Goal: Check status: Check status

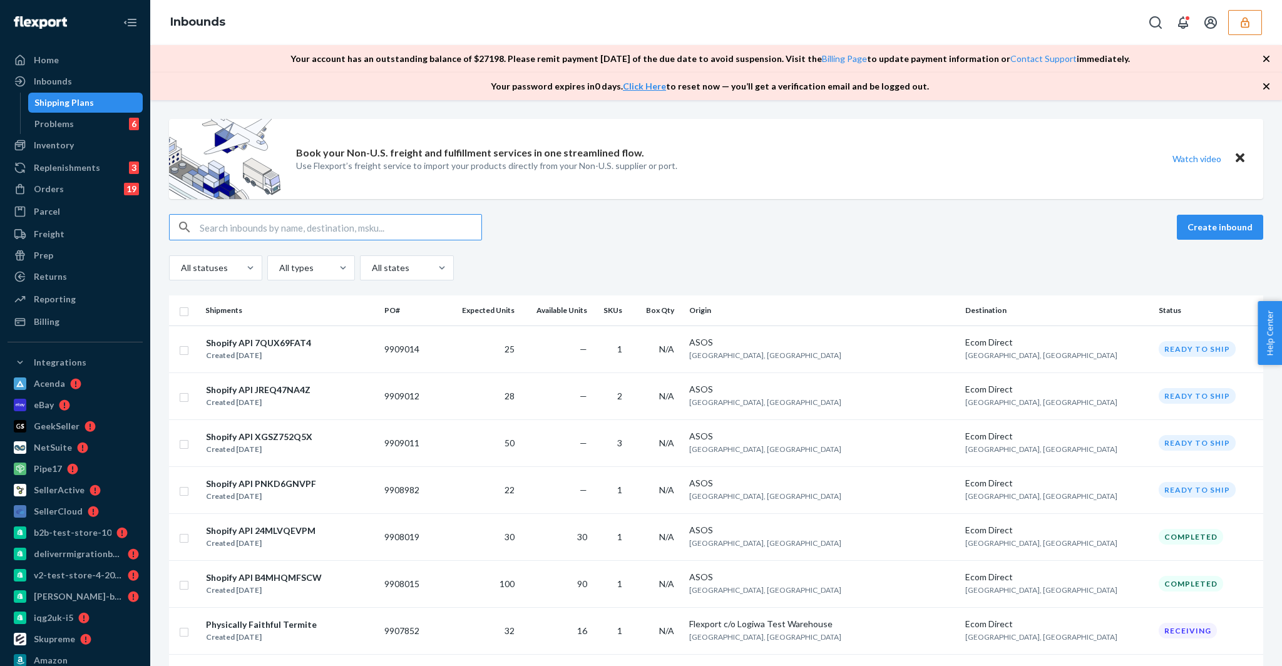
click at [1255, 18] on button "button" at bounding box center [1245, 22] width 34 height 25
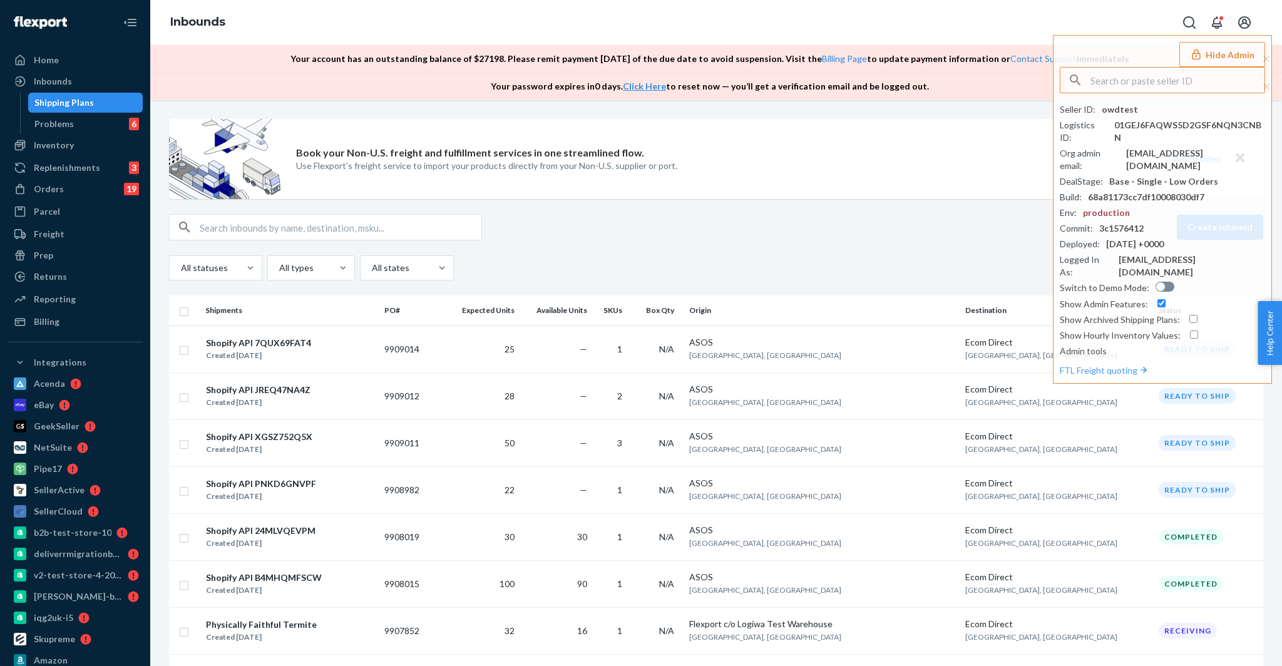
click at [827, 235] on div "Create inbound" at bounding box center [716, 227] width 1094 height 26
click at [81, 112] on link "Shipping Plans" at bounding box center [85, 103] width 115 height 20
click at [82, 105] on div "Shipping Plans" at bounding box center [63, 102] width 59 height 13
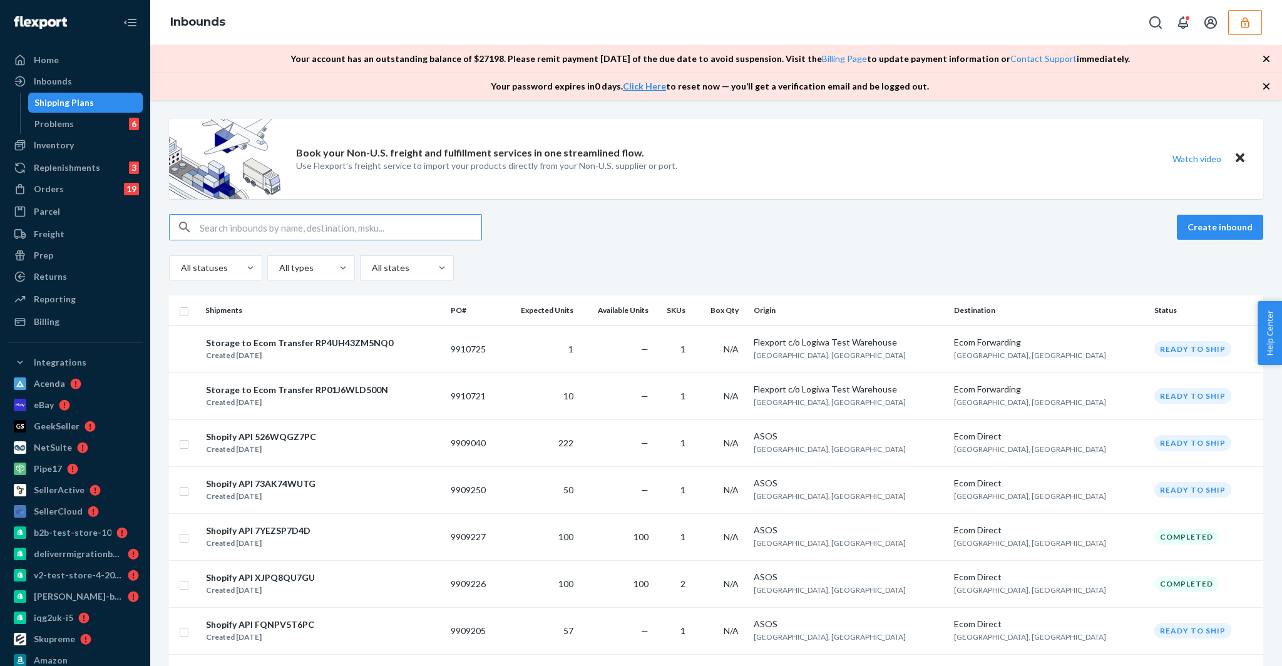
click at [336, 224] on input "text" at bounding box center [341, 227] width 282 height 25
type input "1228138"
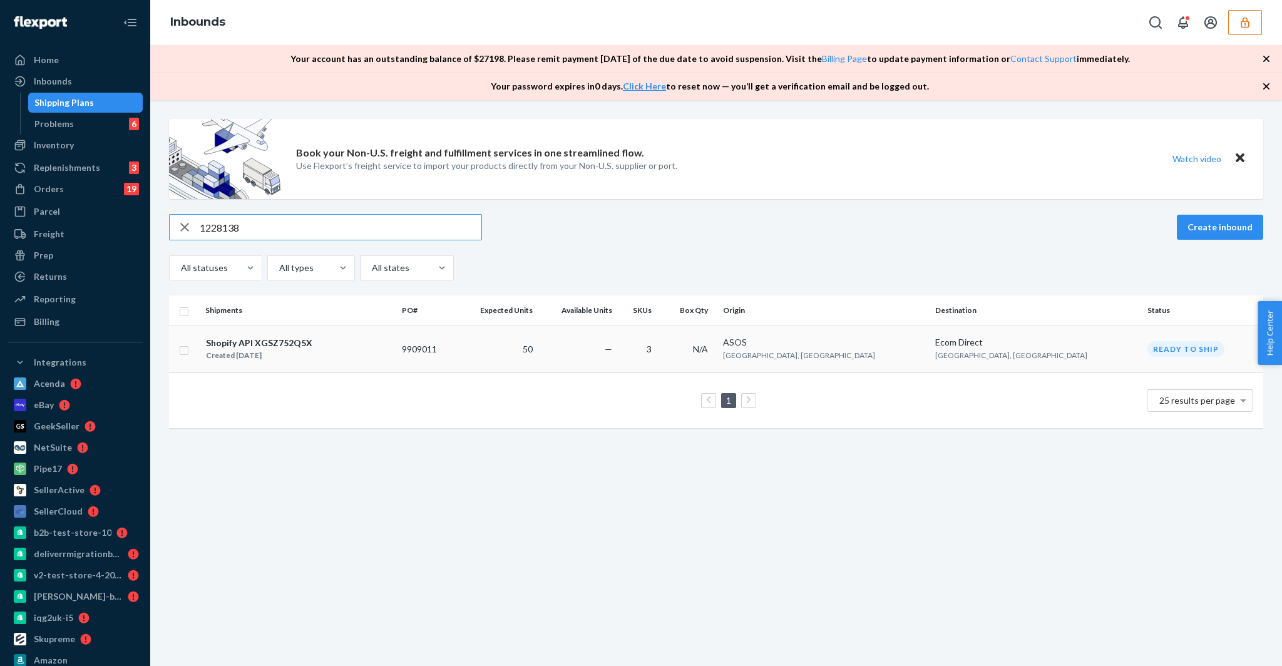
type input "1228138"
click at [293, 356] on div "Created [DATE]" at bounding box center [259, 355] width 106 height 13
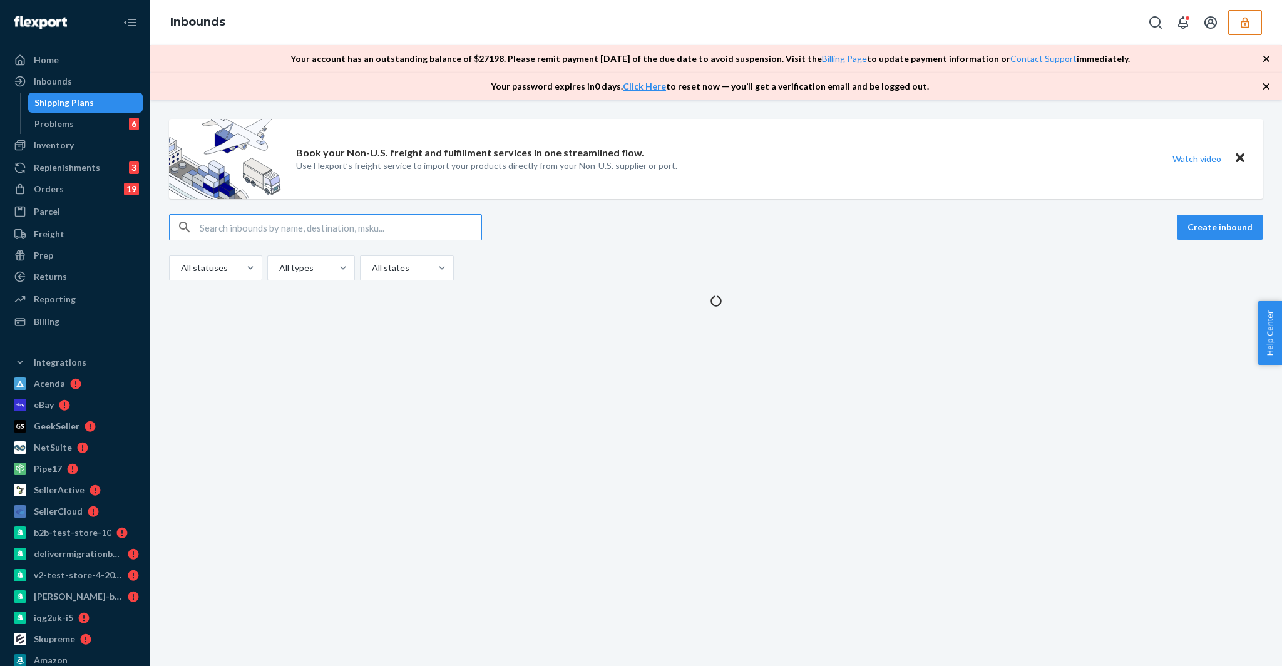
type input "1228138"
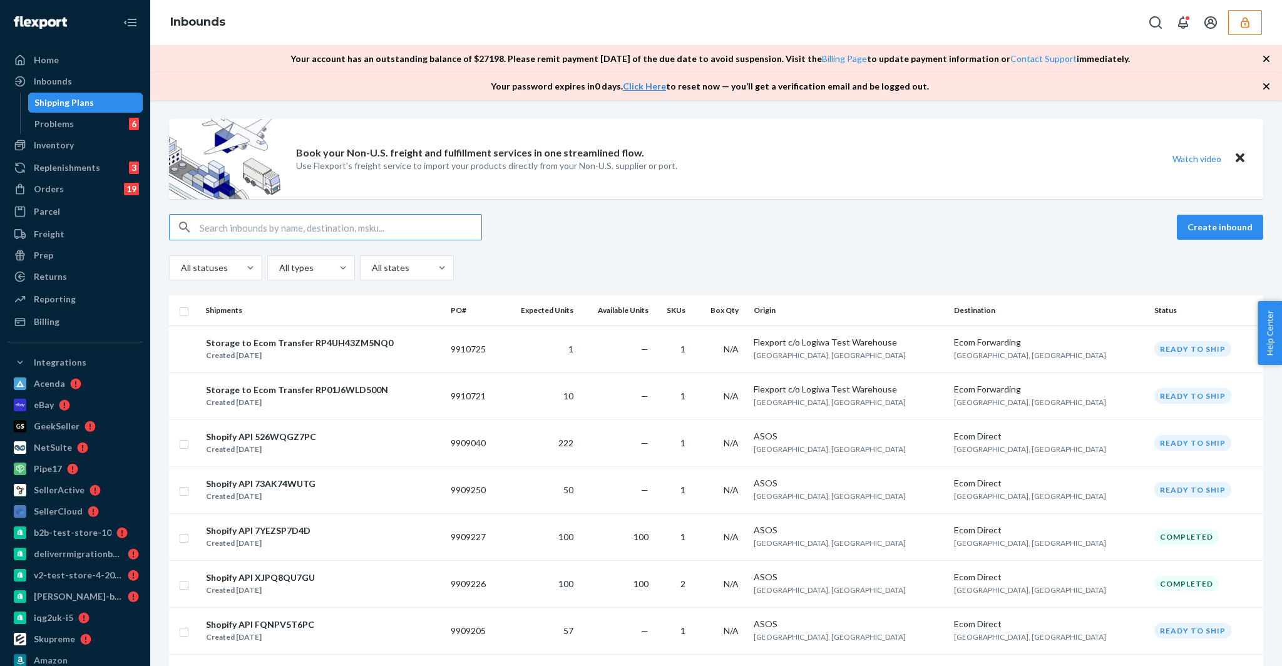
click at [242, 230] on input "text" at bounding box center [341, 227] width 282 height 25
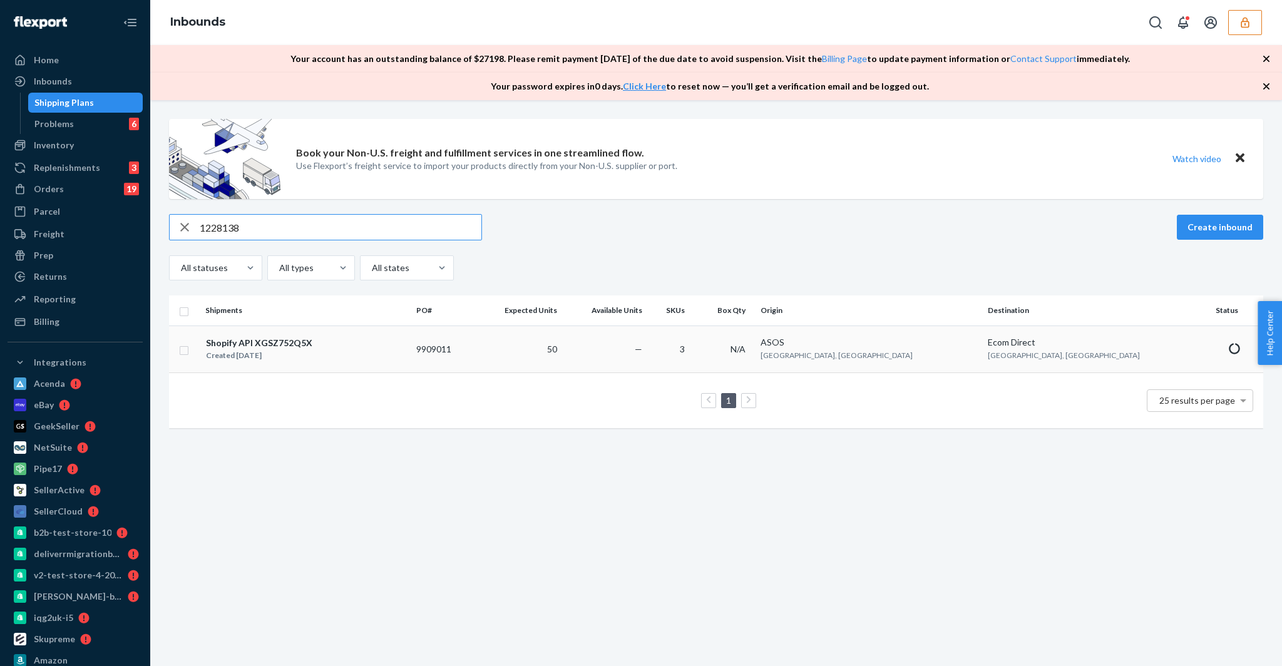
type input "1228138"
click at [252, 340] on div "Shopify API XGSZ752Q5X" at bounding box center [259, 343] width 106 height 13
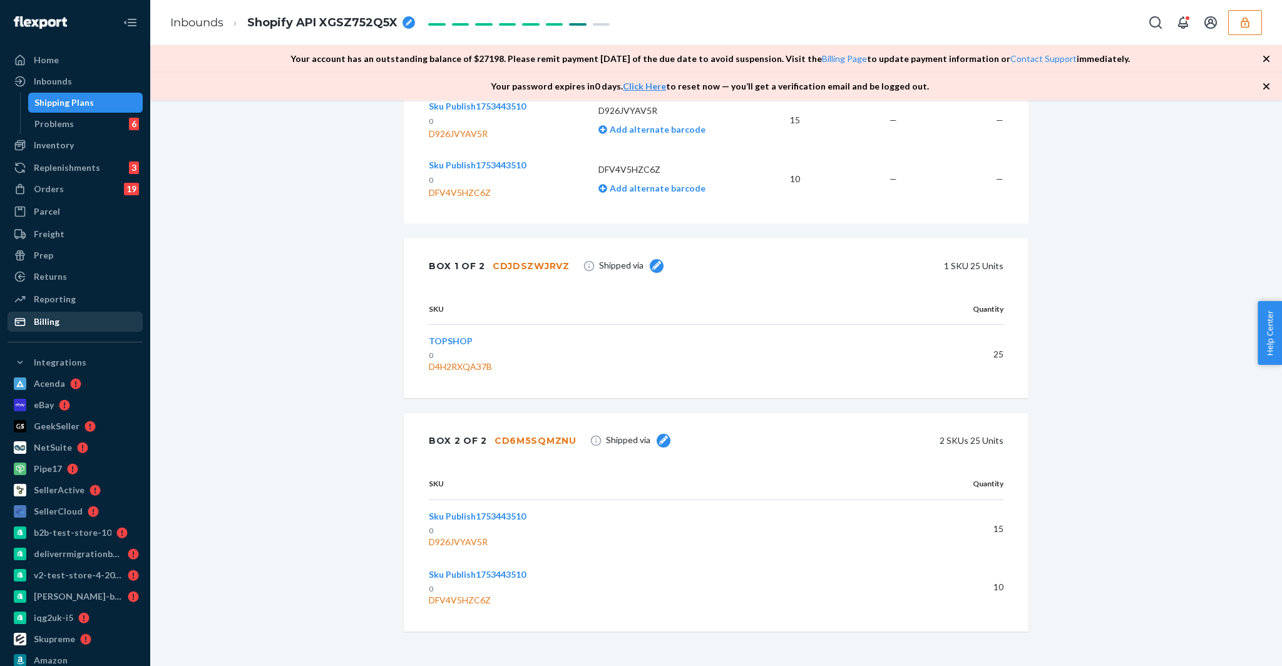
scroll to position [447, 0]
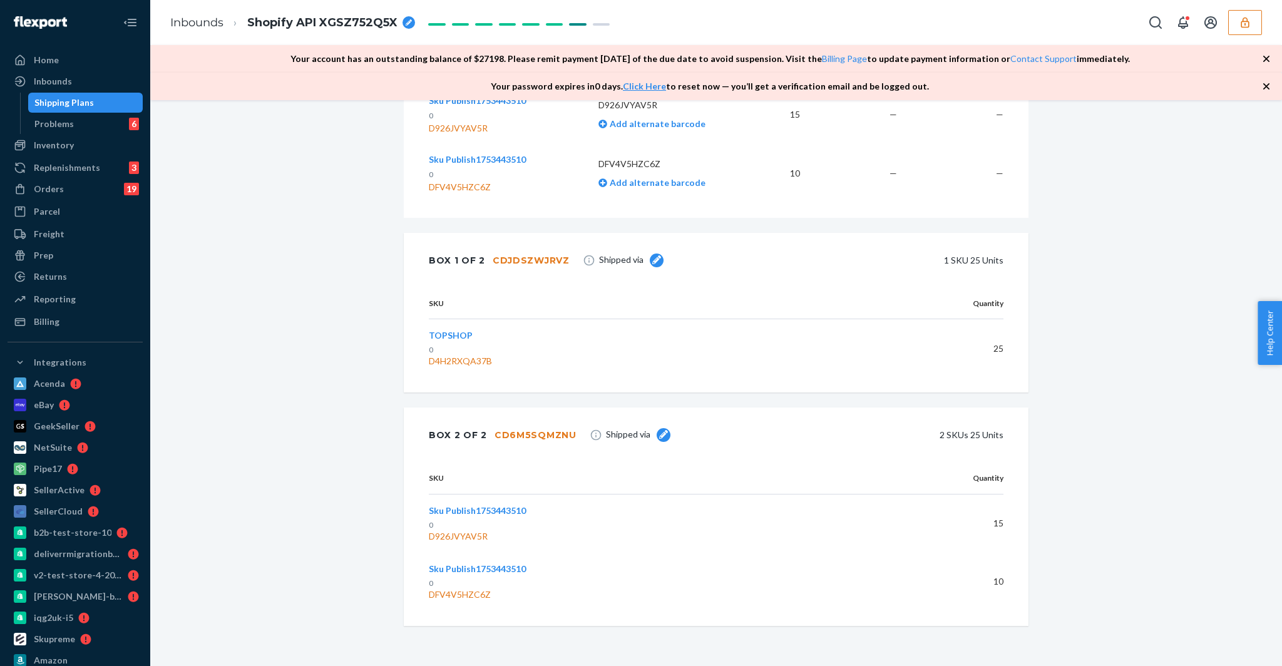
click at [1002, 348] on td "25" at bounding box center [900, 348] width 205 height 59
click at [999, 531] on td "15" at bounding box center [924, 523] width 158 height 59
click at [999, 528] on td "15" at bounding box center [924, 523] width 158 height 59
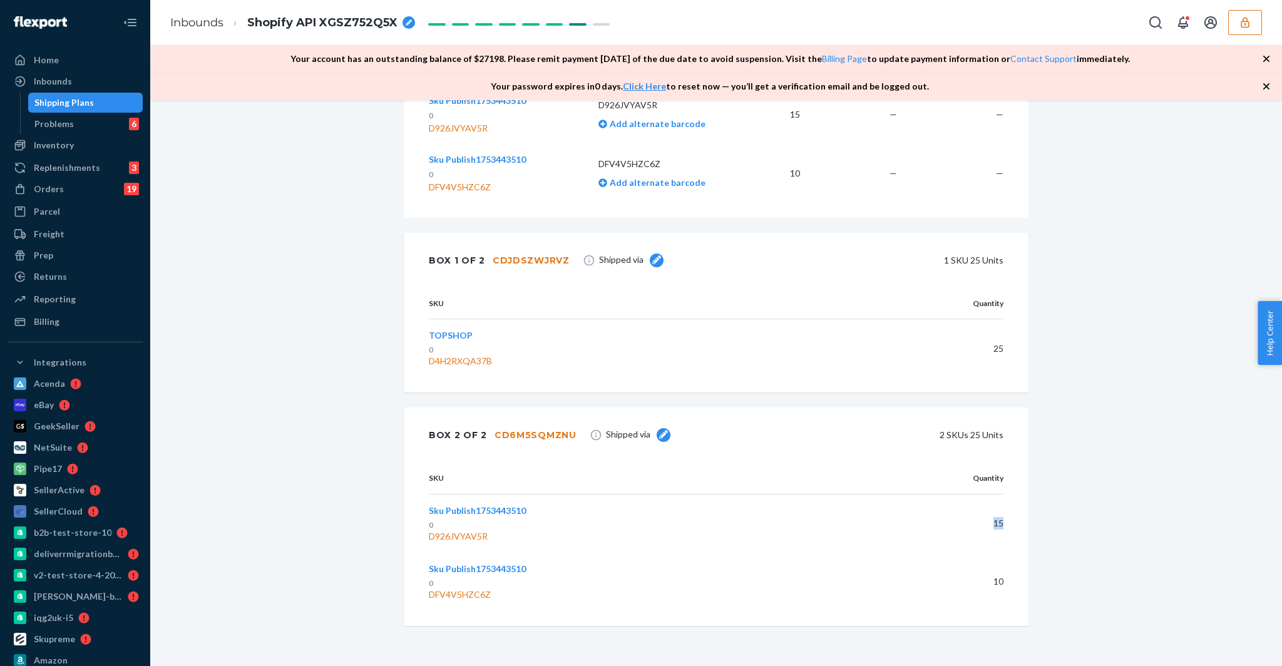
click at [999, 528] on td "15" at bounding box center [924, 523] width 158 height 59
click at [1064, 448] on div "Shipment [GEOGRAPHIC_DATA] Shipment #1 Ready to ship Download Shipment ID 12281…" at bounding box center [716, 176] width 1113 height 981
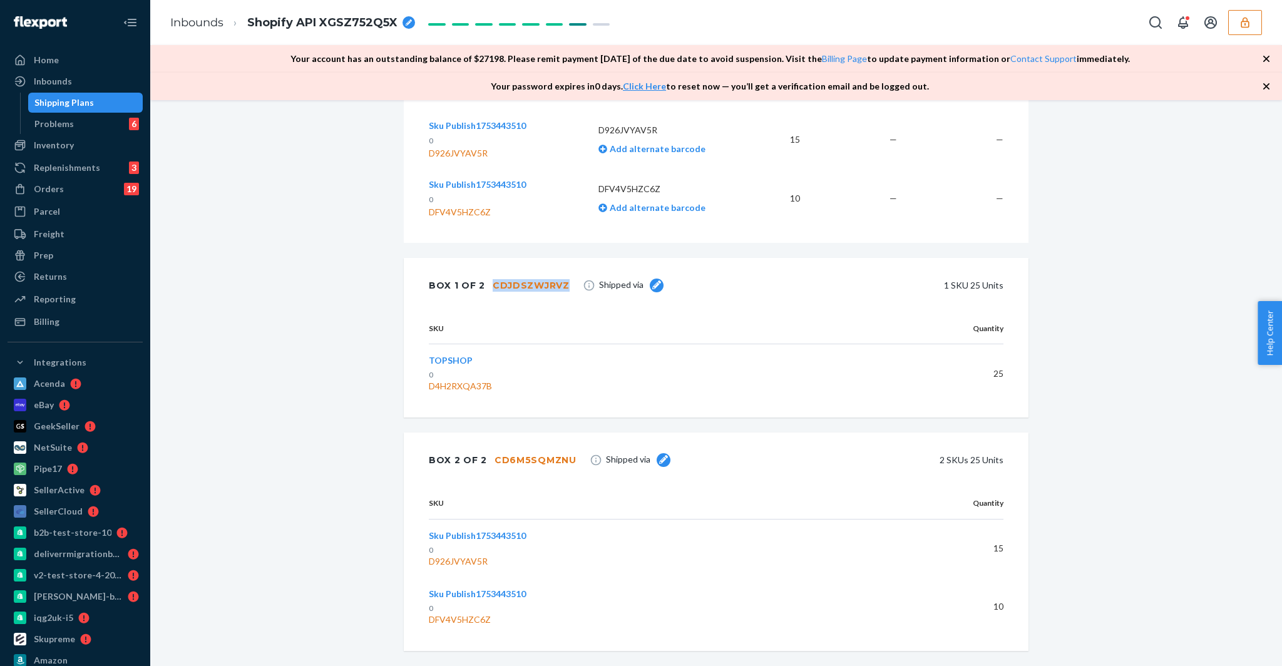
click at [564, 295] on div "Box 1 of 2 CDJDSZWJRVZ Shipped via 1 SKU 25 Units" at bounding box center [716, 285] width 625 height 55
copy div "CDJDSZWJRVZ"
drag, startPoint x: 501, startPoint y: 400, endPoint x: 425, endPoint y: 403, distance: 76.4
click at [425, 403] on div "SKU Quantity TOPSHOP 0 D4H2RXQA37B 25" at bounding box center [716, 365] width 625 height 105
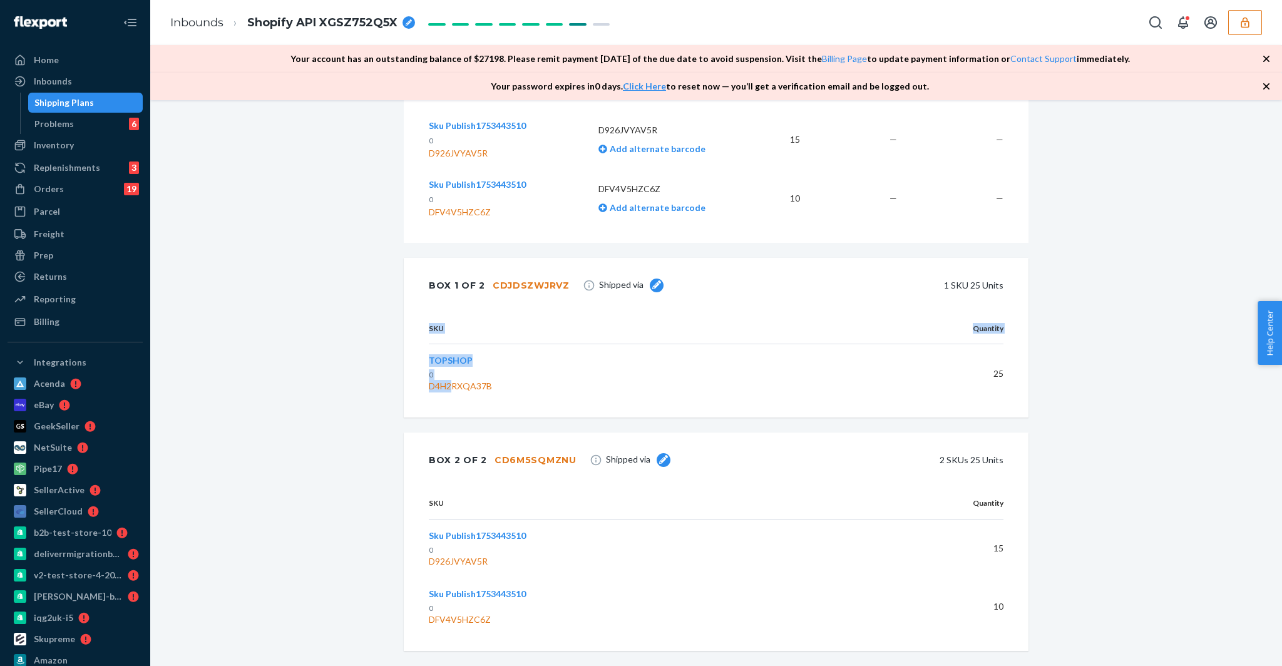
drag, startPoint x: 425, startPoint y: 403, endPoint x: 451, endPoint y: 403, distance: 26.3
click at [451, 403] on div "SKU Quantity TOPSHOP 0 D4H2RXQA37B 25" at bounding box center [716, 365] width 625 height 105
click at [514, 393] on div "D4H2RXQA37B" at bounding box center [608, 386] width 359 height 13
drag, startPoint x: 506, startPoint y: 401, endPoint x: 431, endPoint y: 401, distance: 75.1
click at [431, 393] on div "D4H2RXQA37B" at bounding box center [608, 386] width 359 height 13
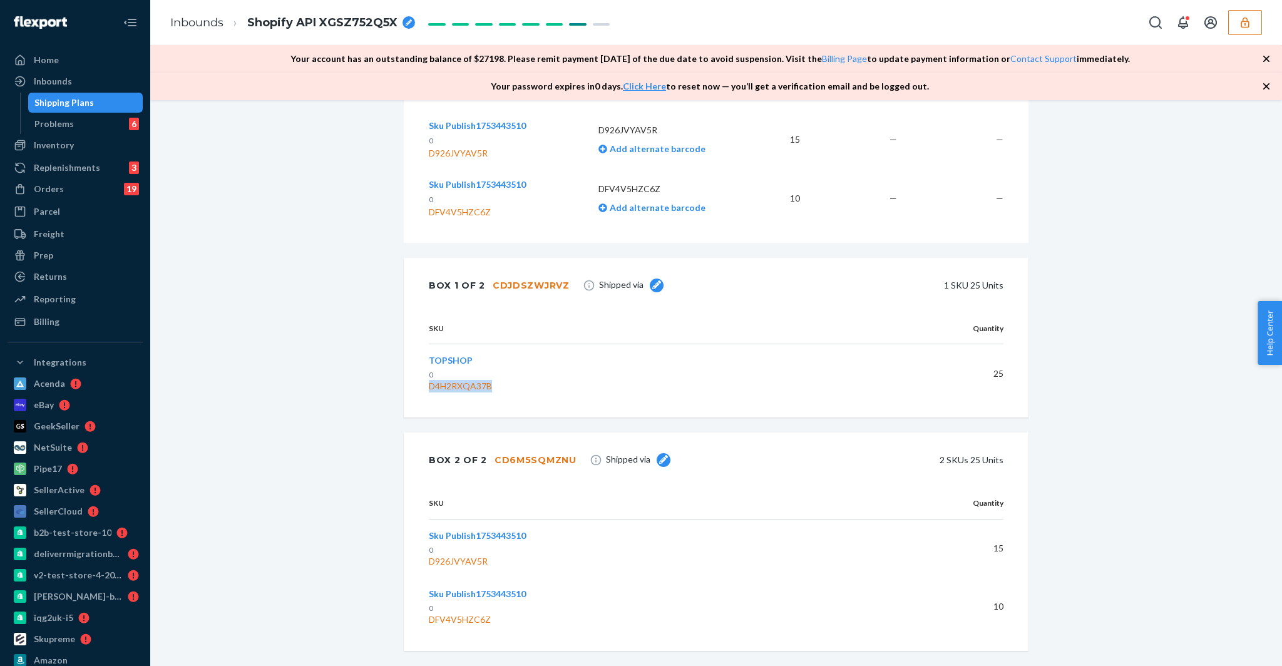
copy div "D4H2RXQA37B"
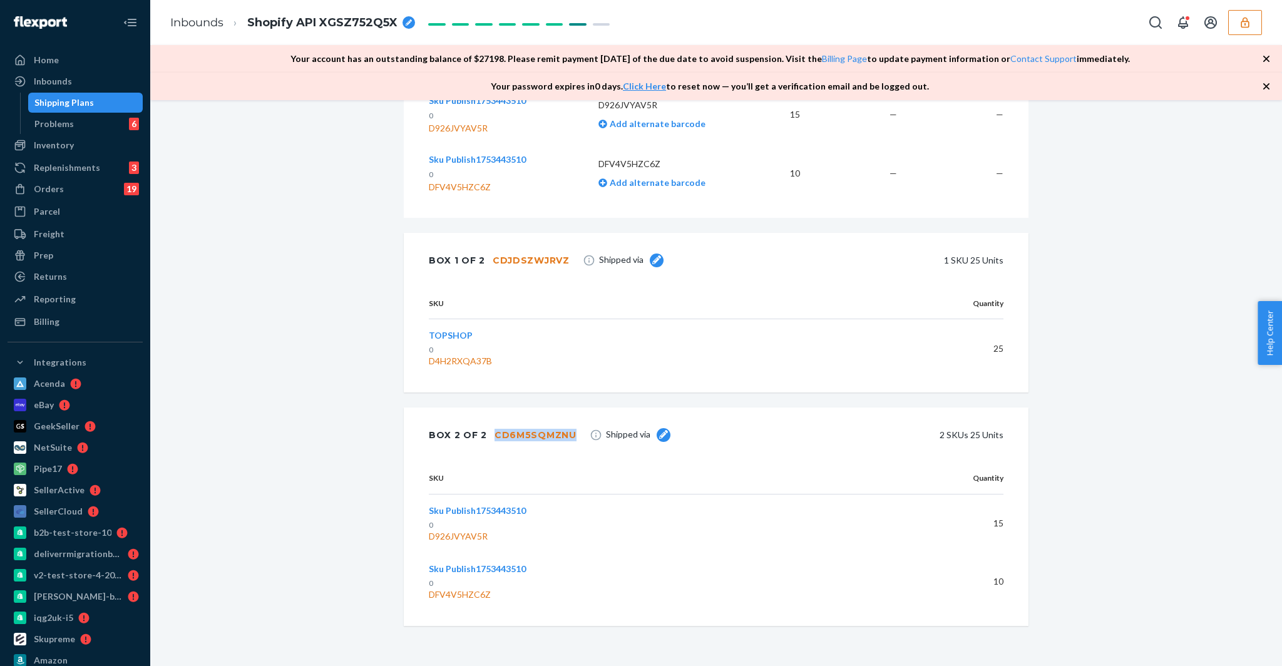
drag, startPoint x: 576, startPoint y: 435, endPoint x: 490, endPoint y: 436, distance: 85.8
click at [490, 436] on div "Box 2 of 2 CD6M5SQMZNU Shipped via 2 SKUs 25 Units" at bounding box center [716, 435] width 625 height 55
copy div "CD6M5SQMZNU"
click at [682, 480] on th "SKU" at bounding box center [637, 478] width 416 height 31
drag, startPoint x: 550, startPoint y: 510, endPoint x: 456, endPoint y: 510, distance: 93.9
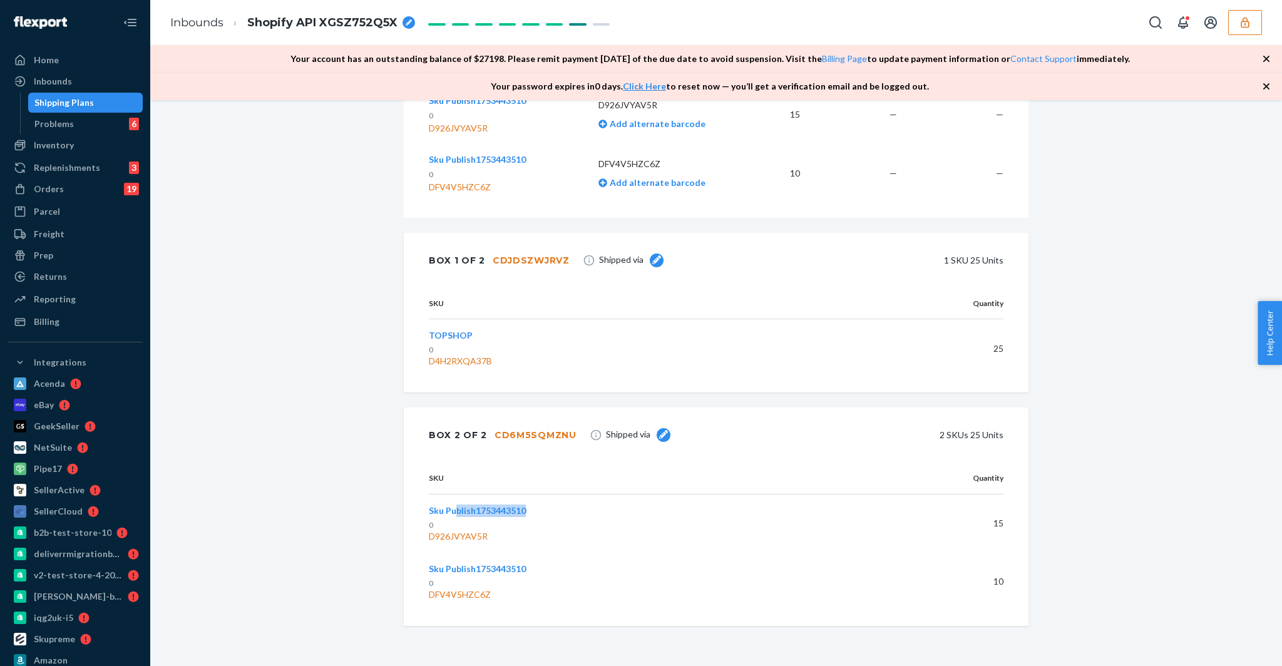
click at [456, 510] on div "Sku Publish1753443510 0 D926JVYAV5R" at bounding box center [632, 524] width 406 height 38
drag, startPoint x: 503, startPoint y: 533, endPoint x: 424, endPoint y: 537, distance: 79.0
click at [424, 537] on div "SKU Quantity Sku Publish1753443510 0 D926JVYAV5R 15 Sku Publish1753443510 0 DFV…" at bounding box center [716, 544] width 625 height 163
drag, startPoint x: 424, startPoint y: 537, endPoint x: 459, endPoint y: 537, distance: 35.1
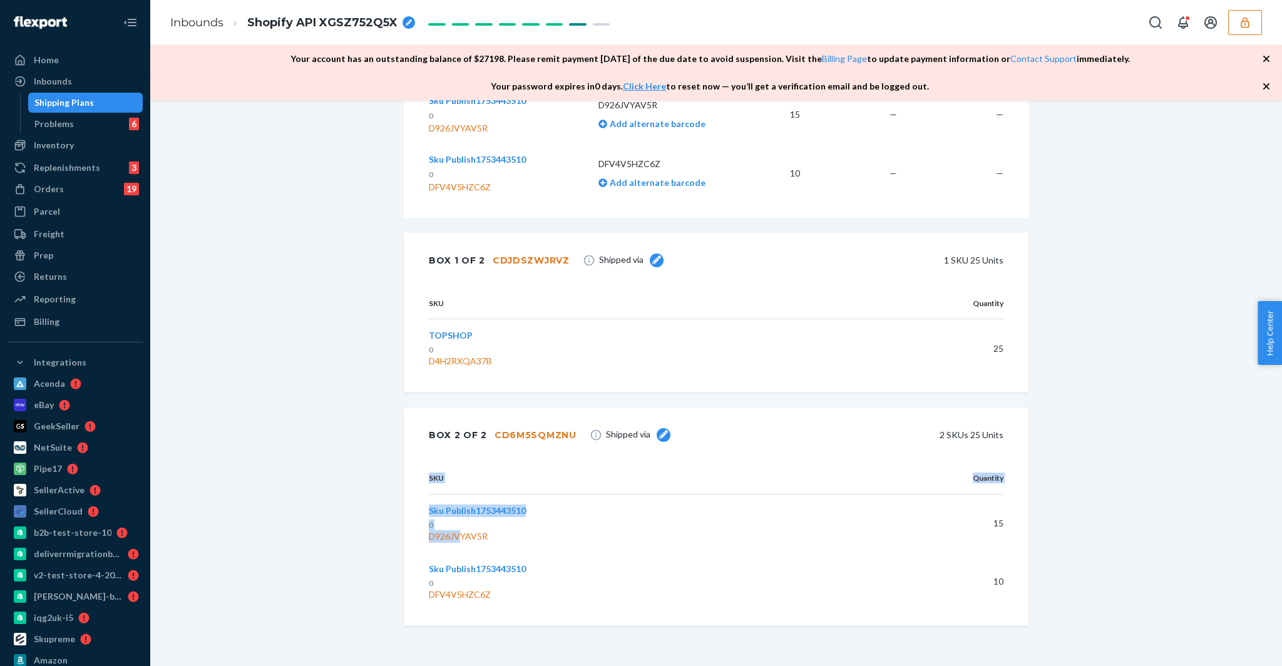
click at [459, 537] on div "SKU Quantity Sku Publish1753443510 0 D926JVYAV5R 15 Sku Publish1753443510 0 DFV…" at bounding box center [716, 544] width 625 height 163
click at [511, 533] on div "D926JVYAV5R" at bounding box center [632, 536] width 406 height 13
drag, startPoint x: 508, startPoint y: 533, endPoint x: 430, endPoint y: 538, distance: 78.4
click at [430, 538] on div "D926JVYAV5R" at bounding box center [632, 536] width 406 height 13
copy div "D926JVYAV5R"
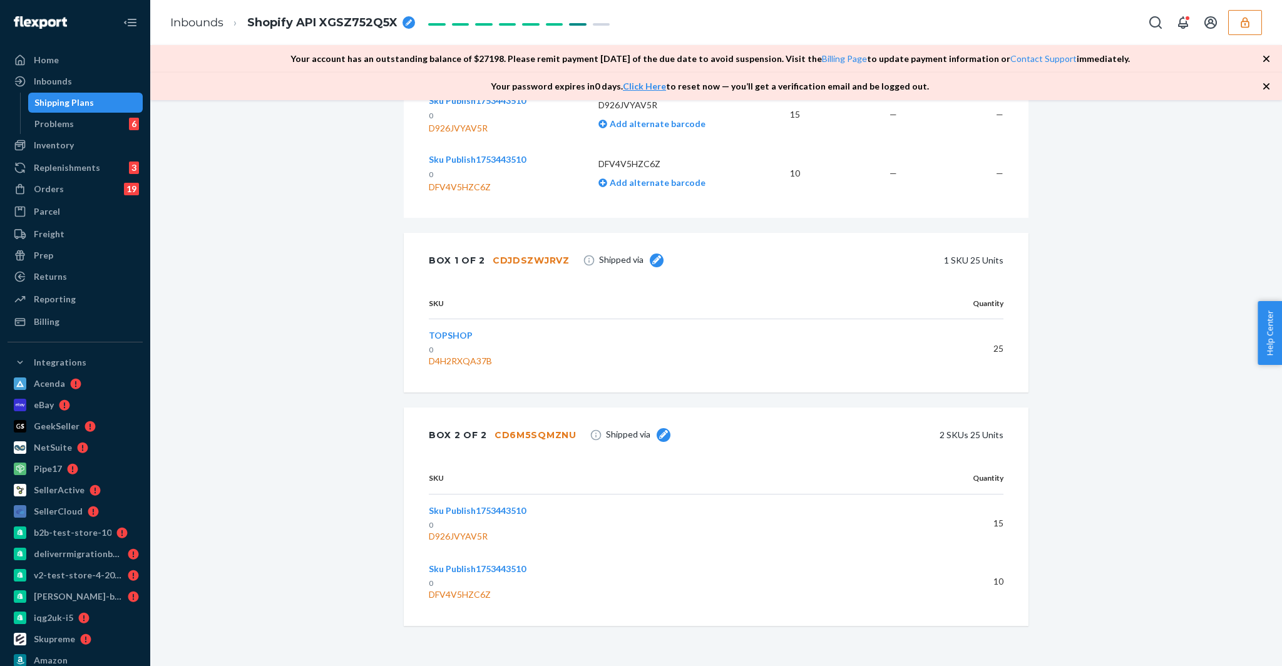
click at [323, 528] on div "Shipment [GEOGRAPHIC_DATA] Shipment #1 Ready to ship Download Shipment ID 12281…" at bounding box center [716, 176] width 1113 height 981
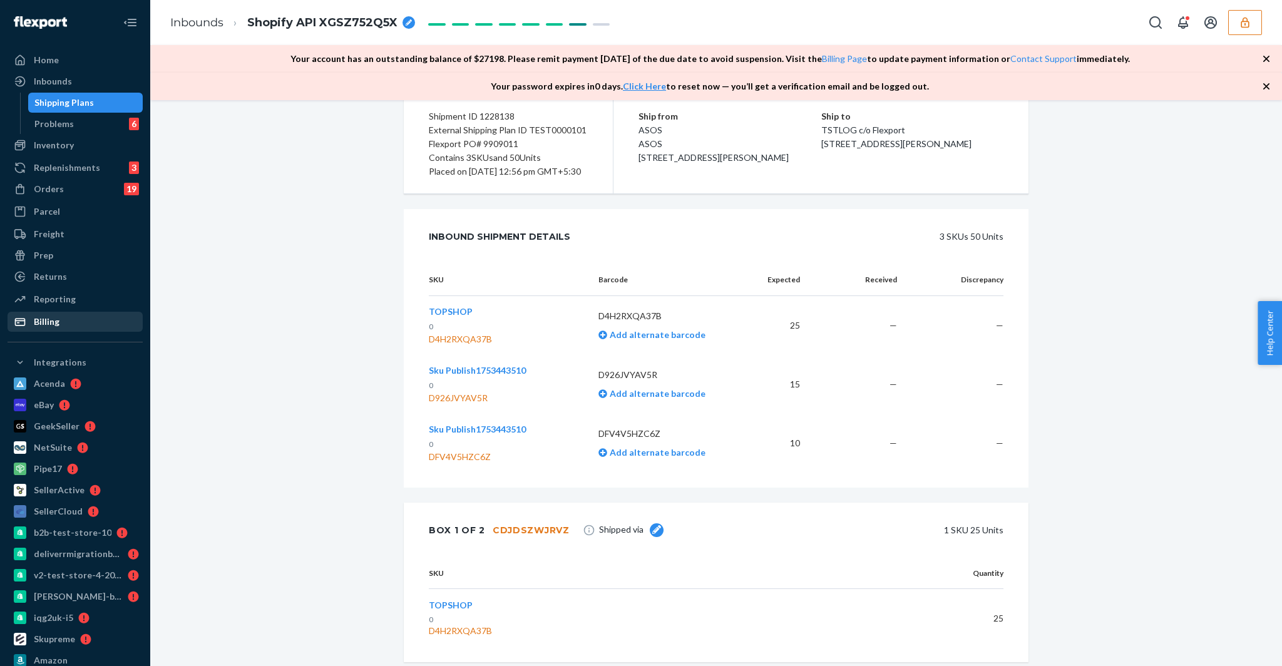
scroll to position [161, 0]
click at [972, 252] on div "3 SKUs 50 Units" at bounding box center [801, 239] width 405 height 25
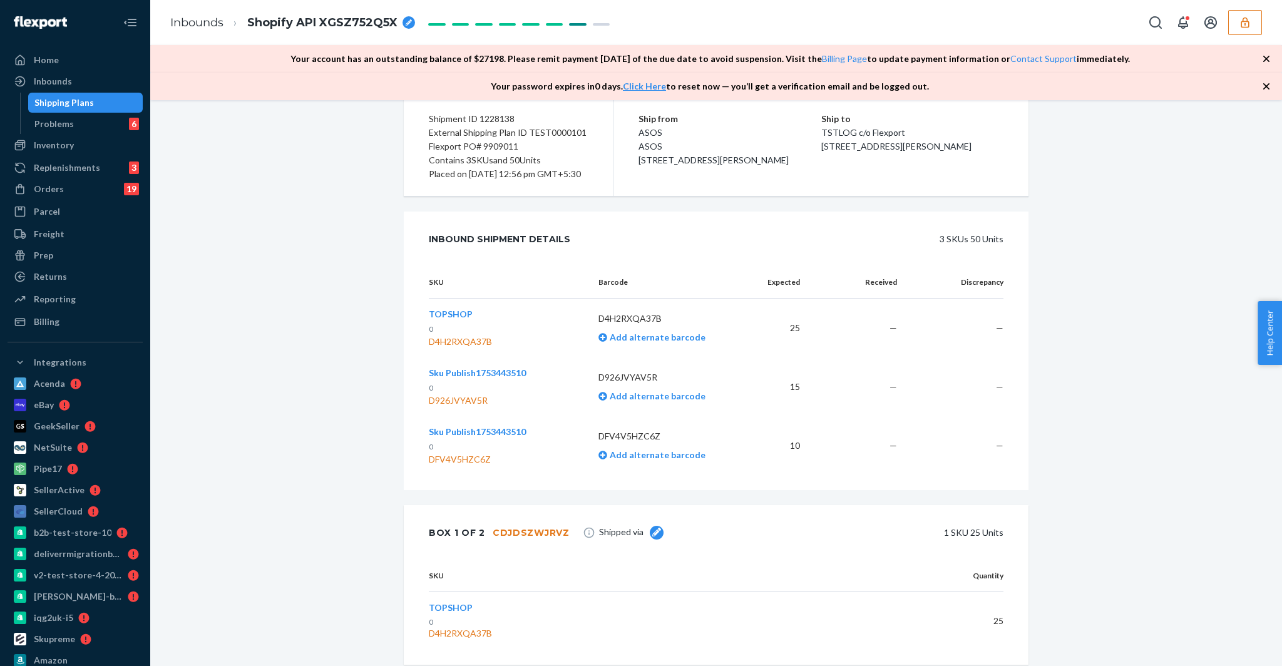
click at [972, 252] on div "3 SKUs 50 Units" at bounding box center [801, 239] width 405 height 25
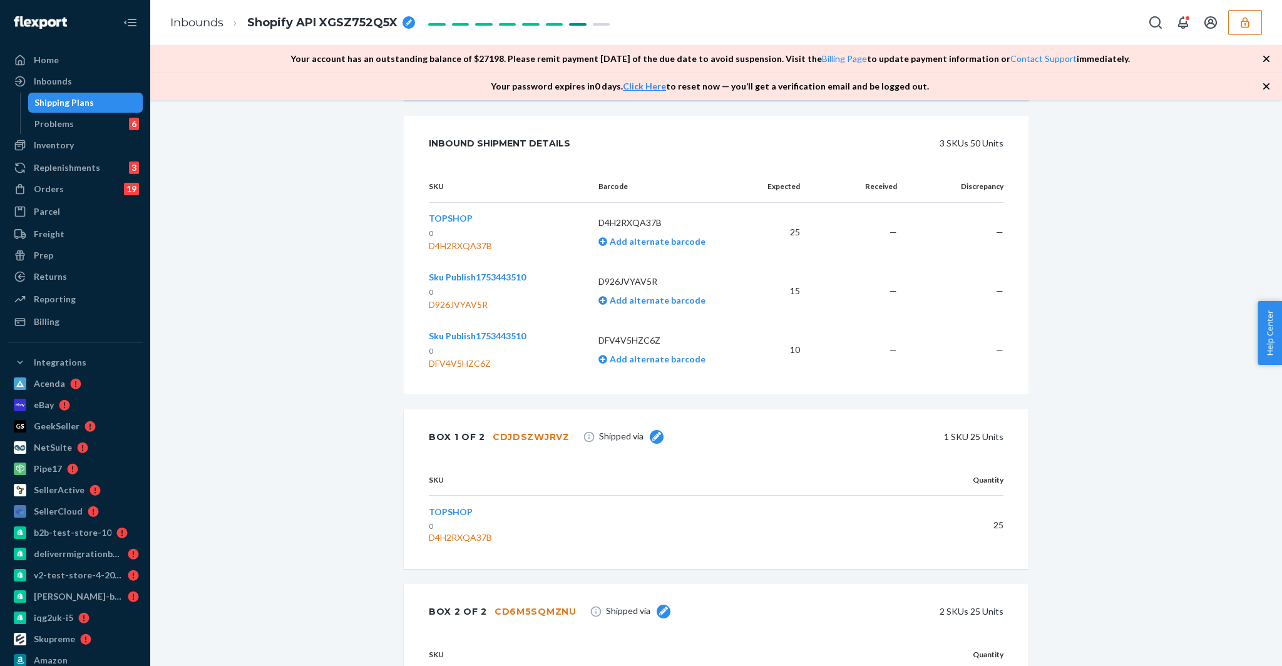
scroll to position [255, 0]
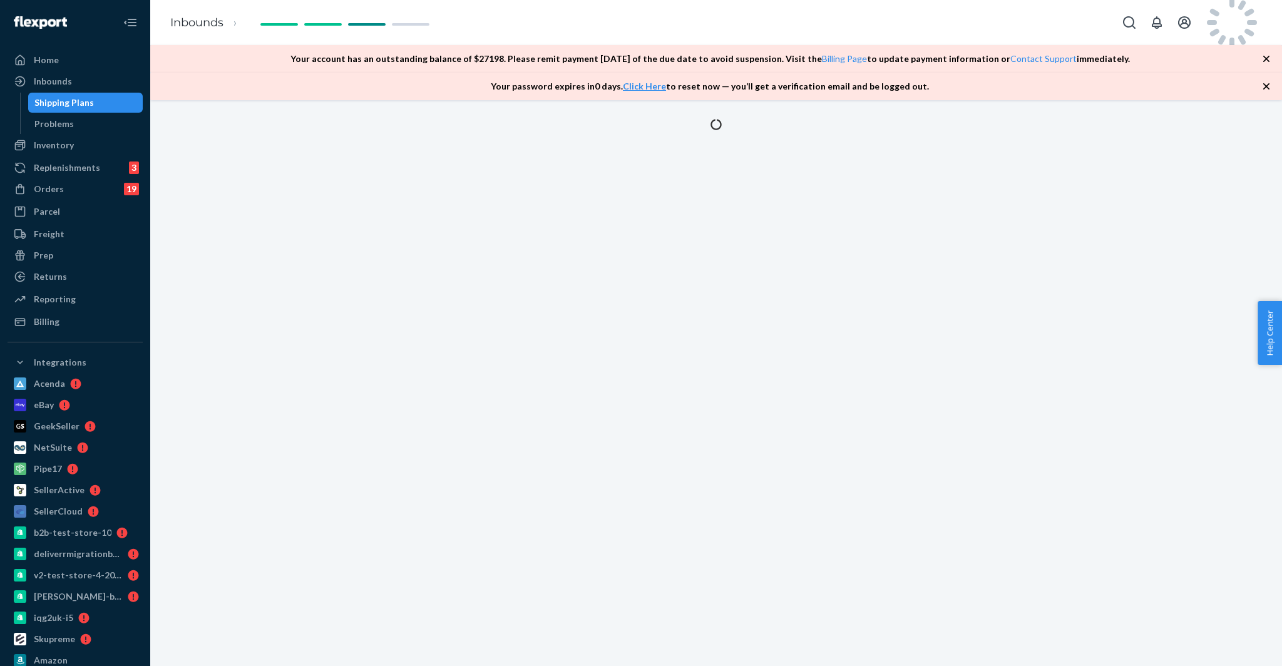
click at [66, 108] on div "Shipping Plans" at bounding box center [63, 102] width 59 height 13
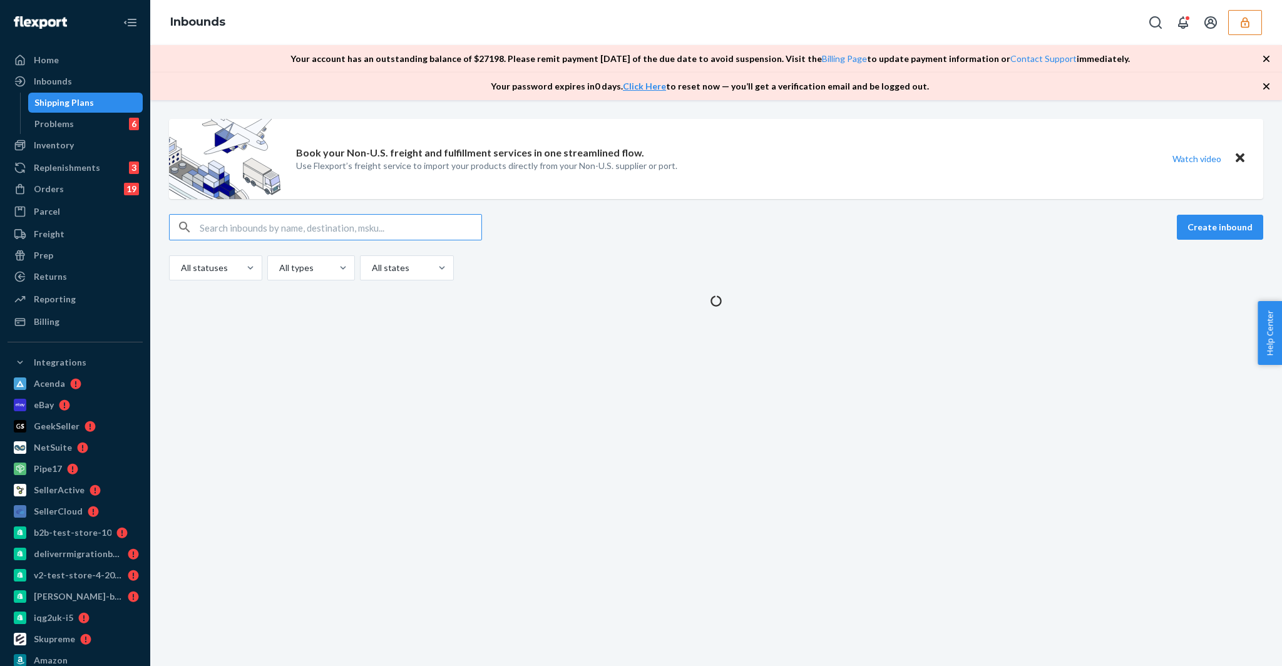
type input "1228139"
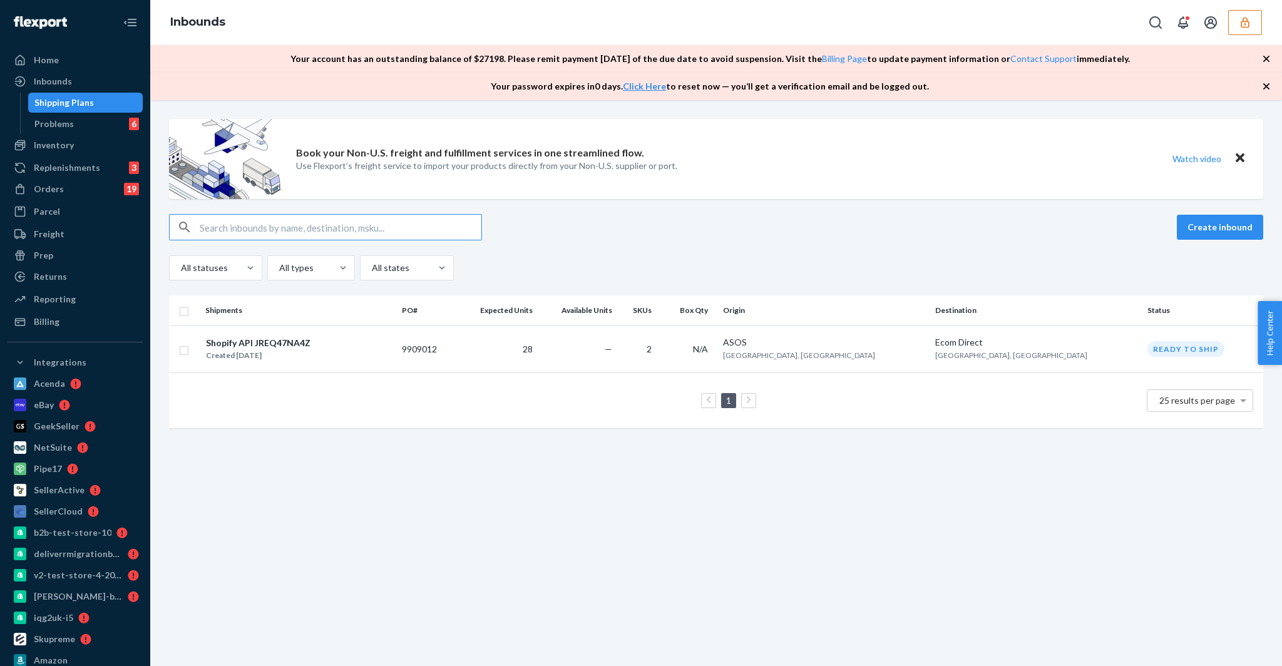
type input "1228139"
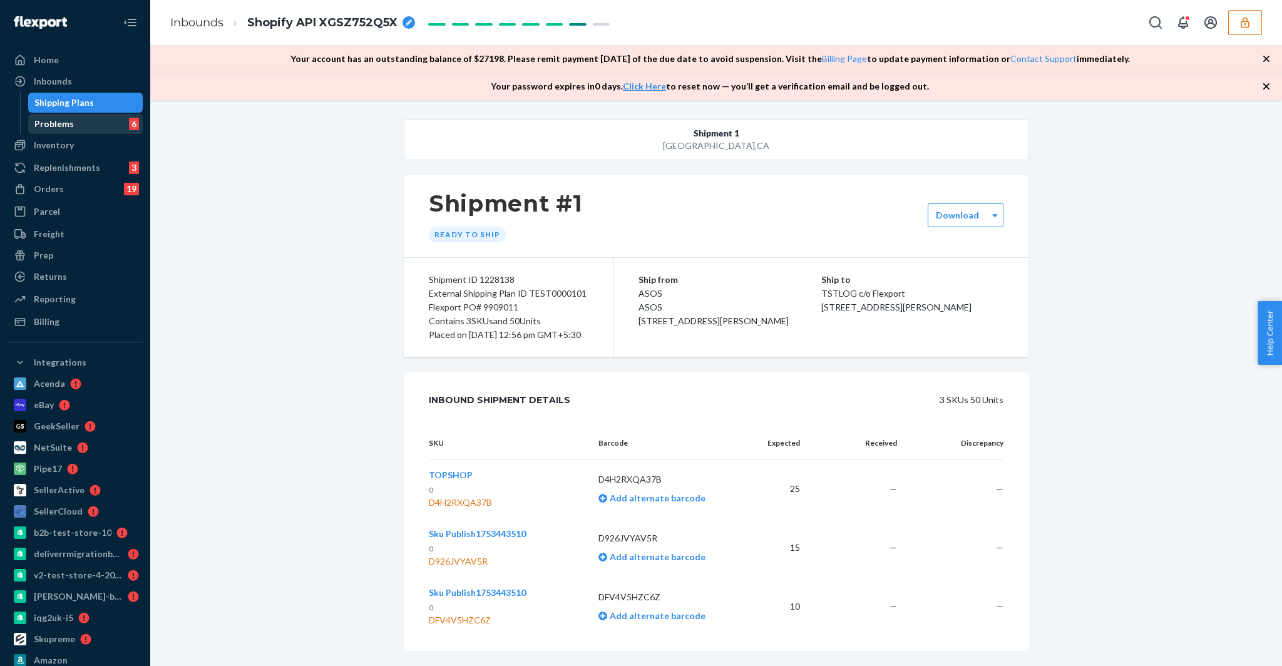
click at [55, 123] on div "Problems" at bounding box center [53, 124] width 39 height 13
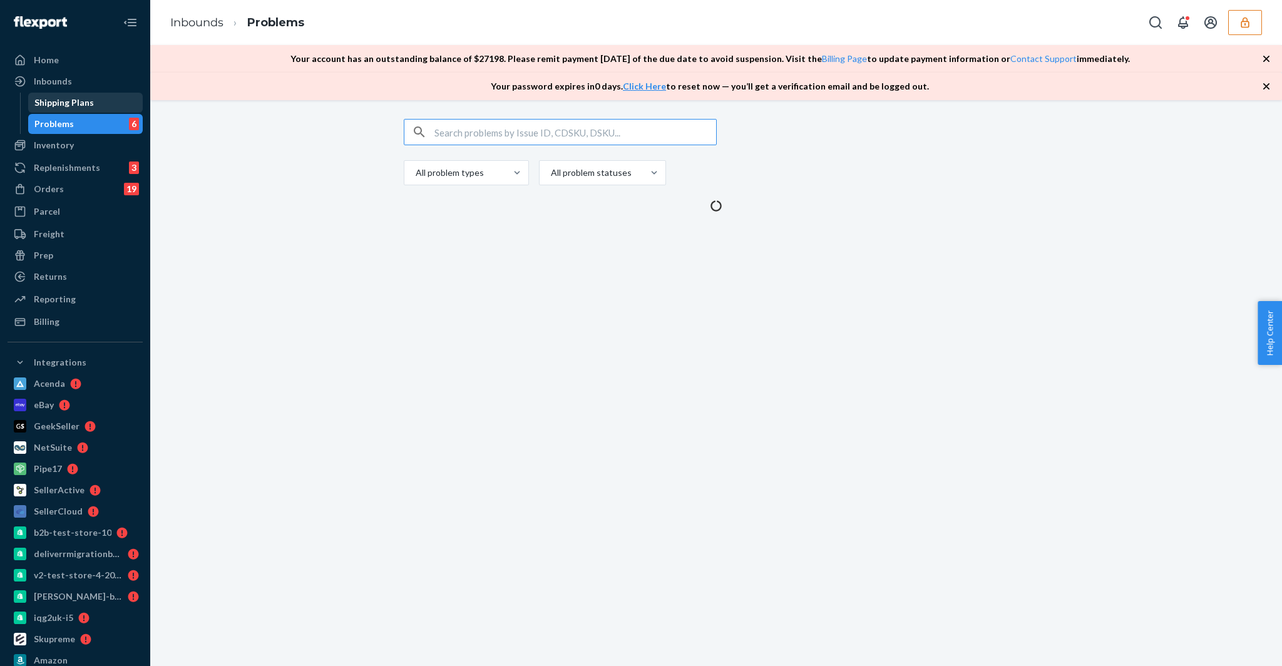
click at [68, 94] on div "Shipping Plans" at bounding box center [85, 103] width 113 height 18
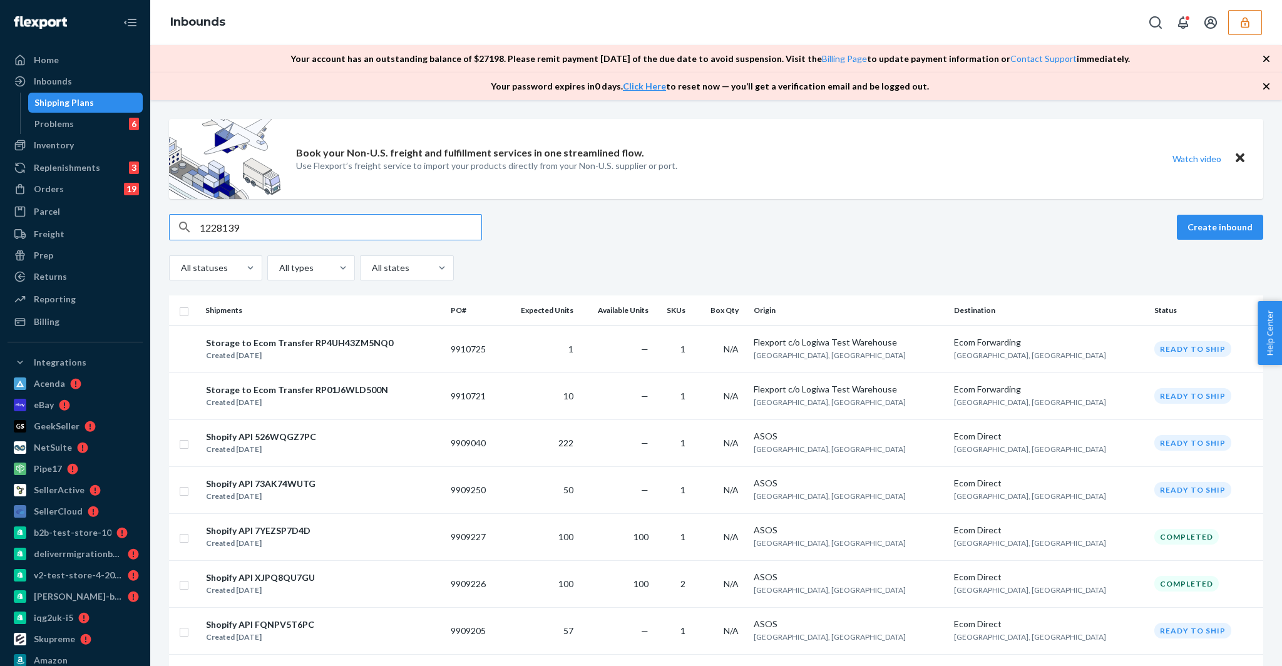
type input "1228139"
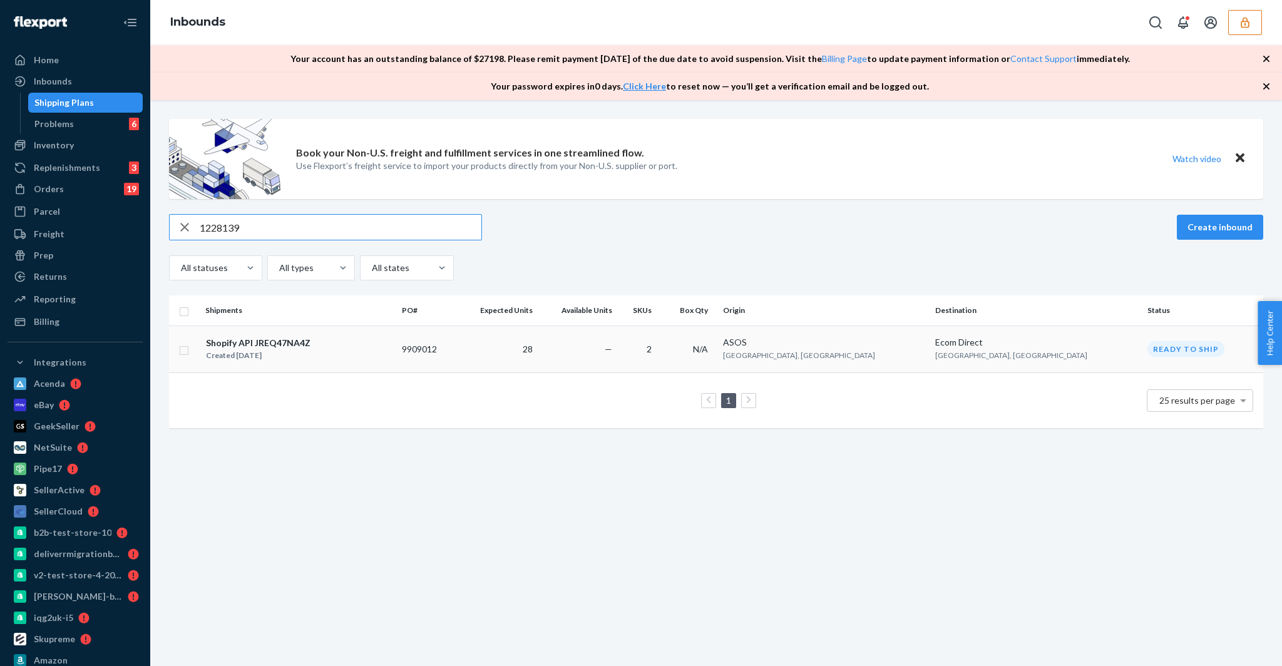
type input "1228139"
click at [249, 353] on div "Created Aug 22, 2025" at bounding box center [258, 355] width 105 height 13
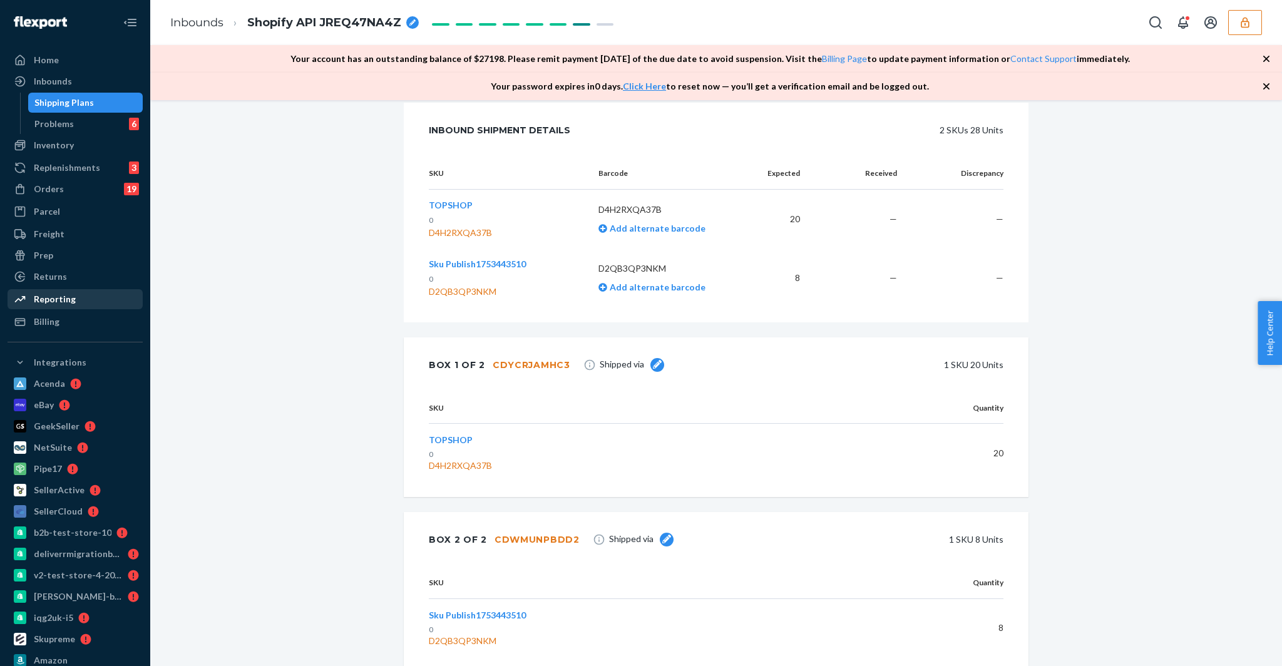
scroll to position [270, 0]
drag, startPoint x: 486, startPoint y: 551, endPoint x: 580, endPoint y: 554, distance: 94.6
click at [580, 554] on div "Box 2 of 2 CDWMUNPBDD2 Shipped via 1 SKU 8 Units" at bounding box center [716, 539] width 625 height 55
copy div "CDWMUNPBDD2"
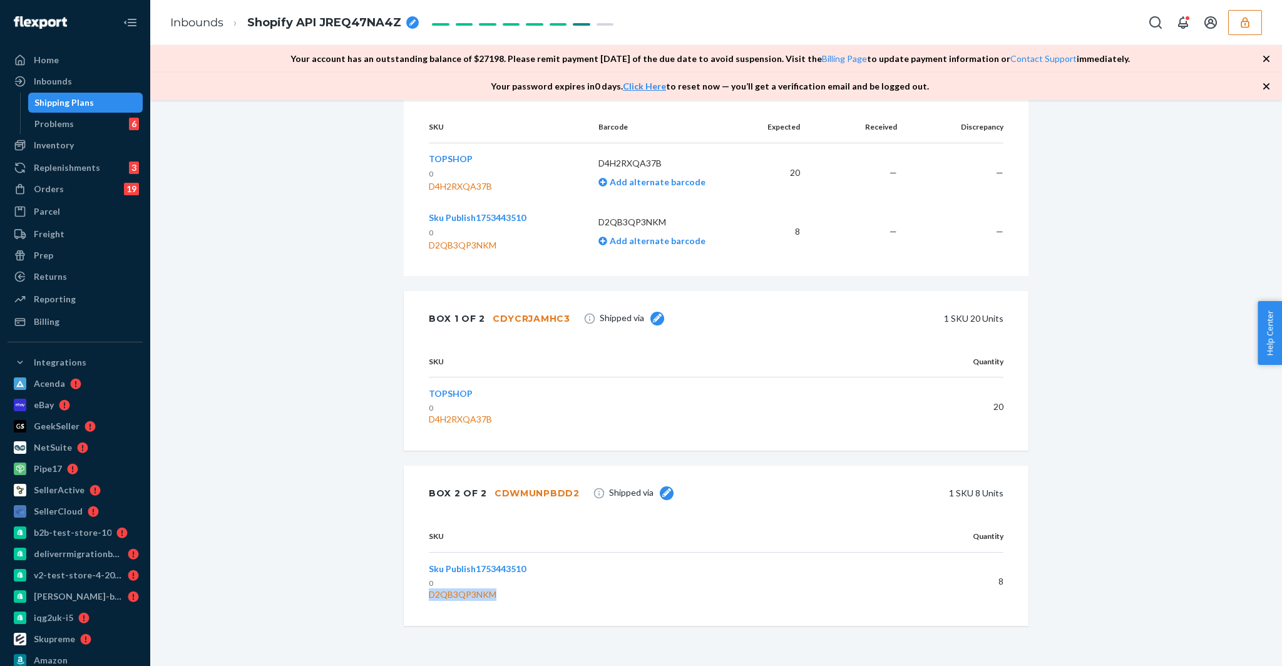
drag, startPoint x: 503, startPoint y: 595, endPoint x: 430, endPoint y: 597, distance: 73.3
click at [430, 597] on div "D2QB3QP3NKM" at bounding box center [632, 595] width 406 height 13
copy div "D2QB3QP3NKM"
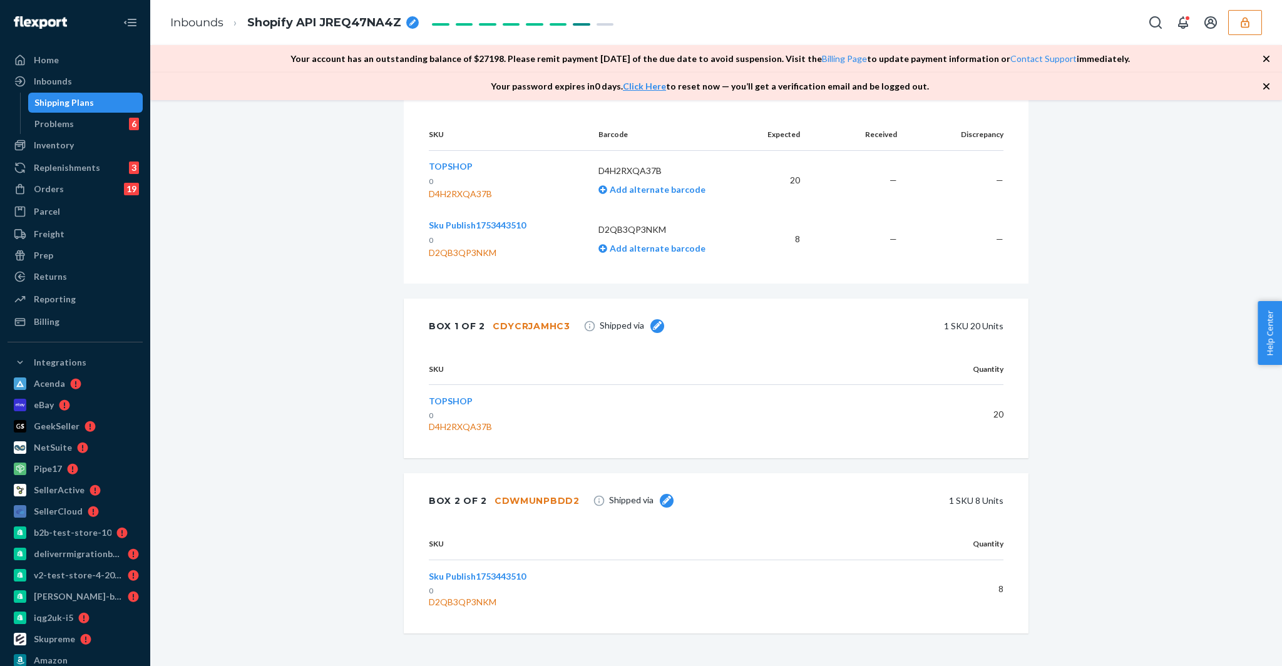
scroll to position [311, 0]
click at [66, 105] on div "Shipping Plans" at bounding box center [63, 102] width 59 height 13
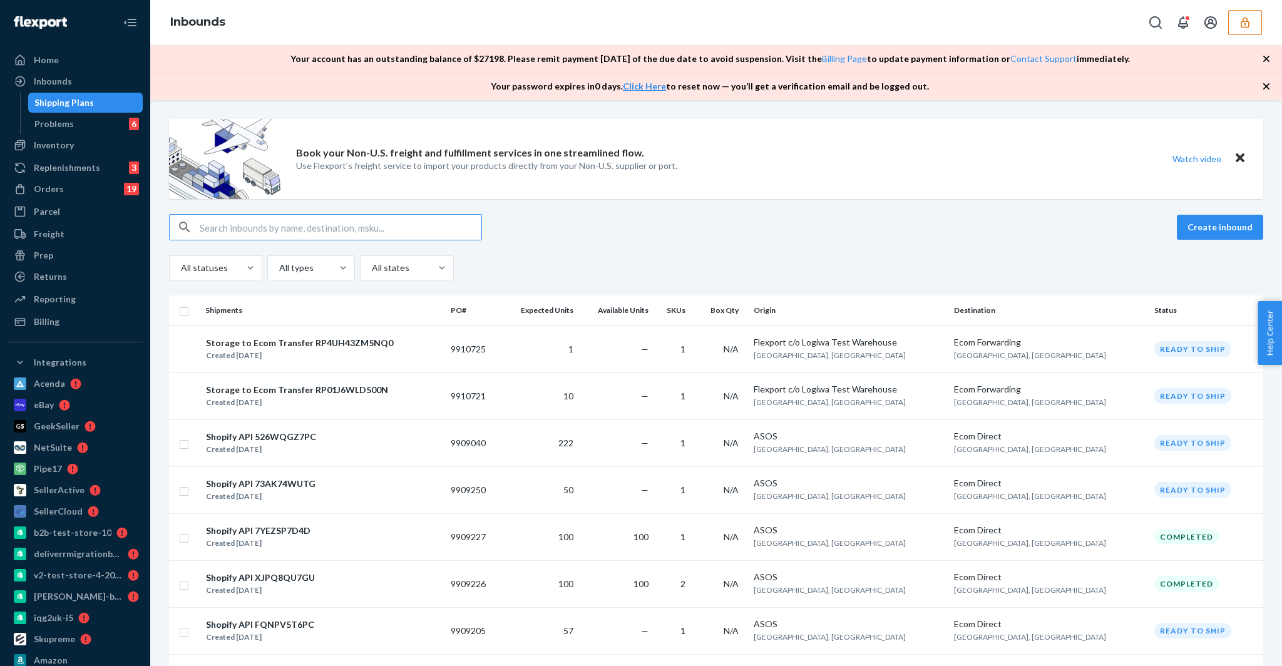
paste input "1228138"
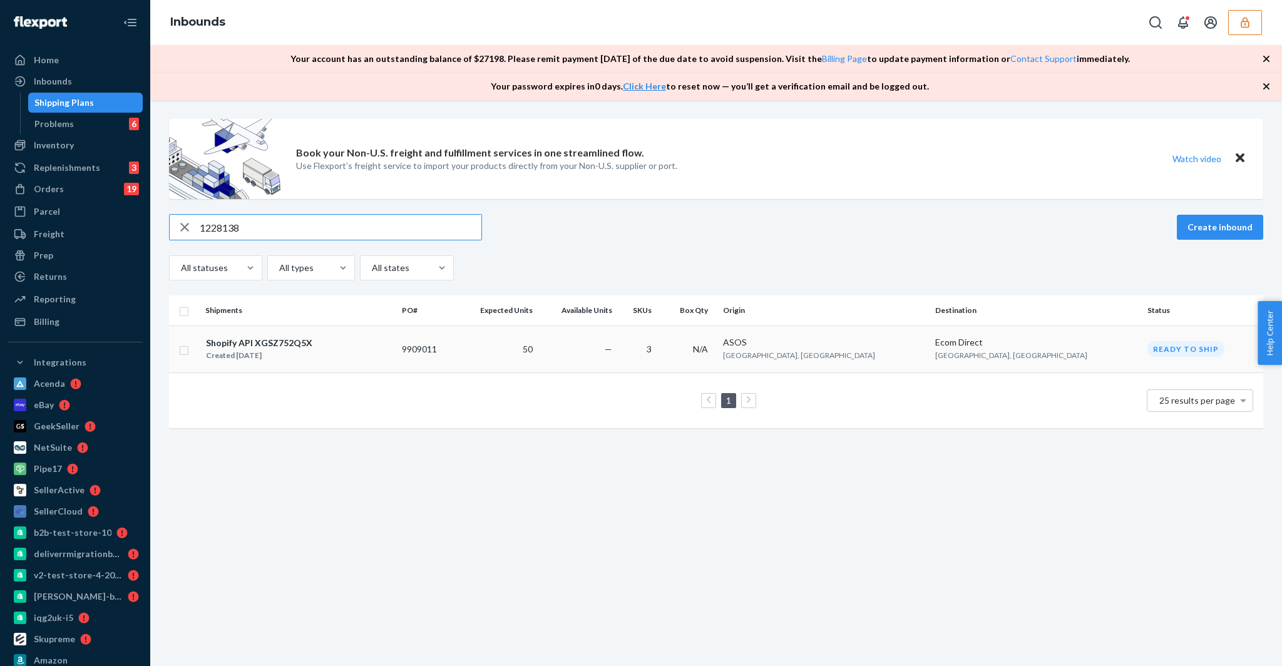
type input "1228138"
click at [247, 337] on div "Shopify API XGSZ752Q5X" at bounding box center [259, 343] width 106 height 13
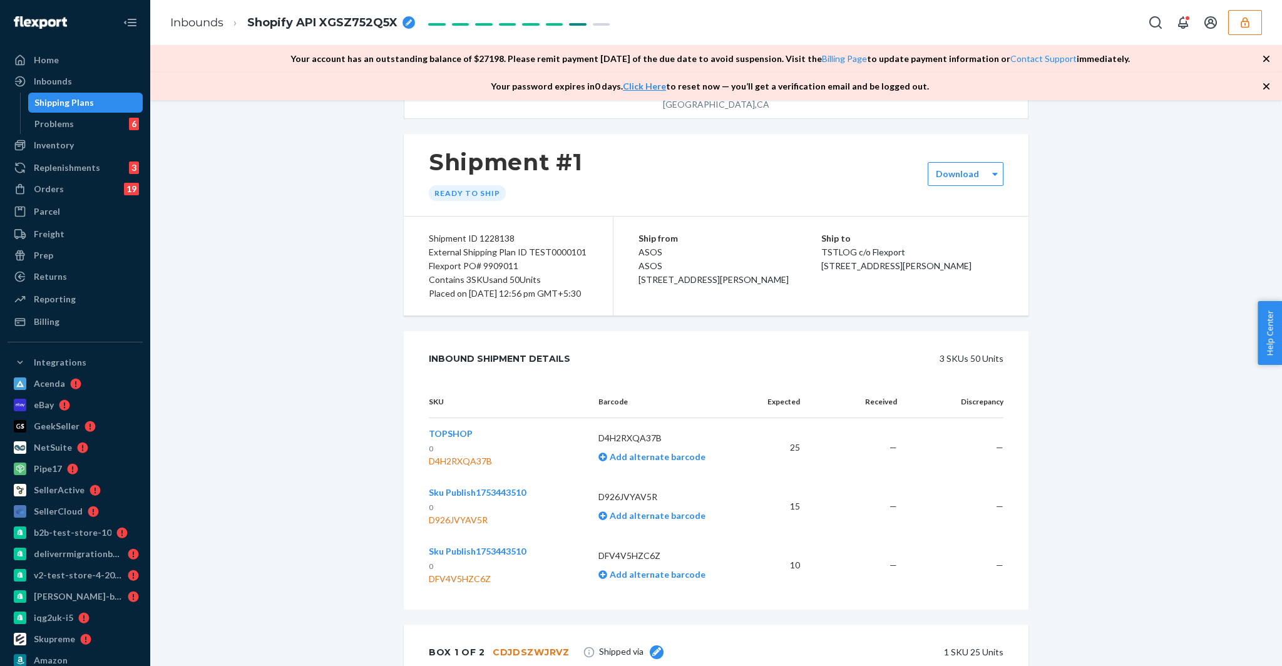
scroll to position [37, 0]
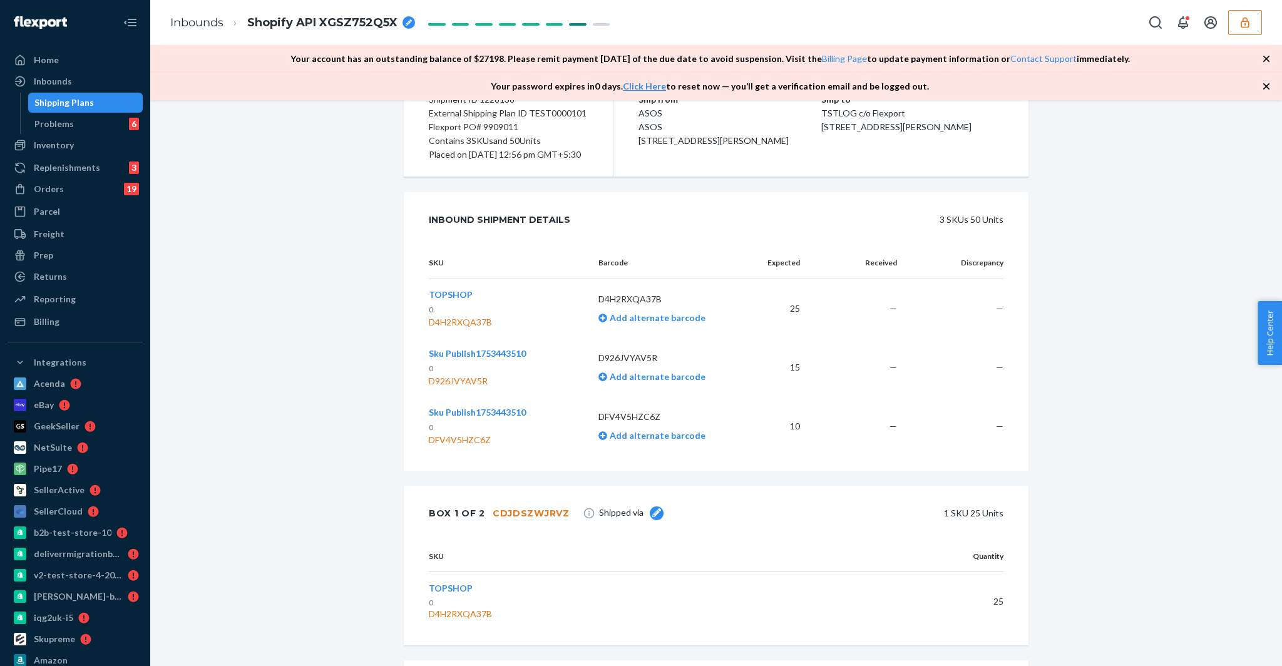
scroll to position [190, 0]
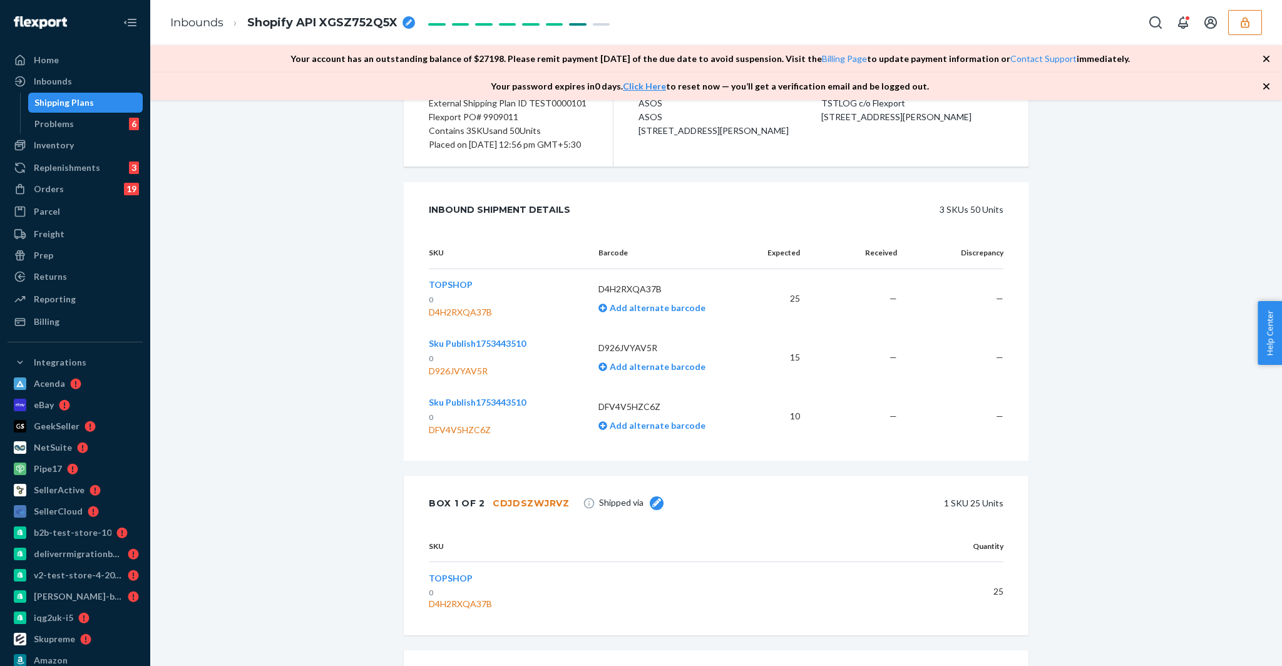
click at [566, 515] on div "Box 1 of 2 CDJDSZWJRVZ Shipped via 1 SKU 25 Units" at bounding box center [716, 503] width 625 height 55
drag, startPoint x: 572, startPoint y: 517, endPoint x: 493, endPoint y: 517, distance: 78.3
click at [493, 517] on div "Box 1 of 2 CDJDSZWJRVZ Shipped via 1 SKU 25 Units" at bounding box center [716, 503] width 625 height 55
copy div "CDJDSZWJRVZ"
click at [334, 355] on div "Shipment [GEOGRAPHIC_DATA] Shipment #1 Ready to ship Download Shipment ID 12281…" at bounding box center [716, 419] width 1113 height 981
